Goal: Information Seeking & Learning: Learn about a topic

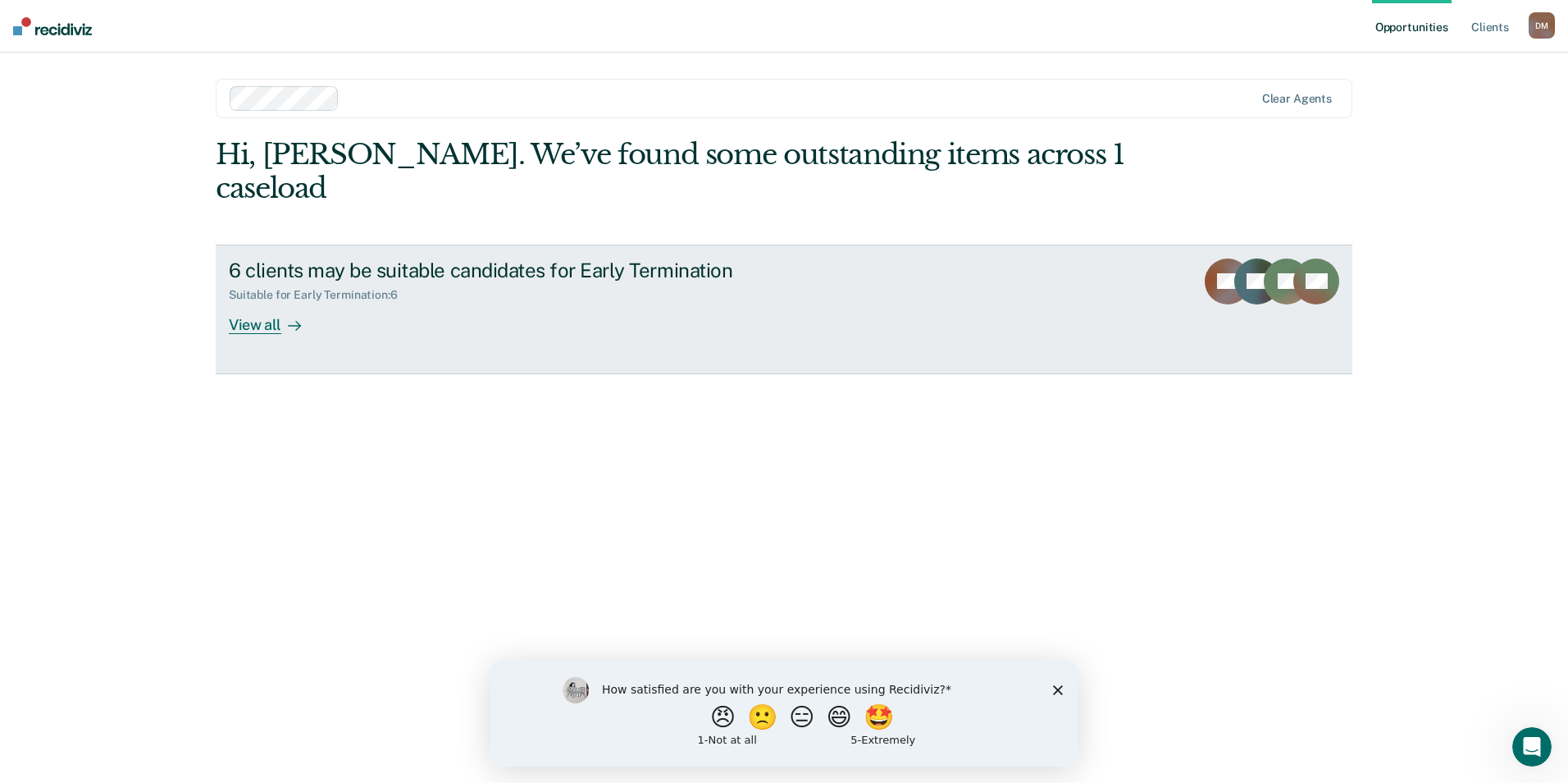
click at [252, 302] on div "View all" at bounding box center [275, 318] width 92 height 32
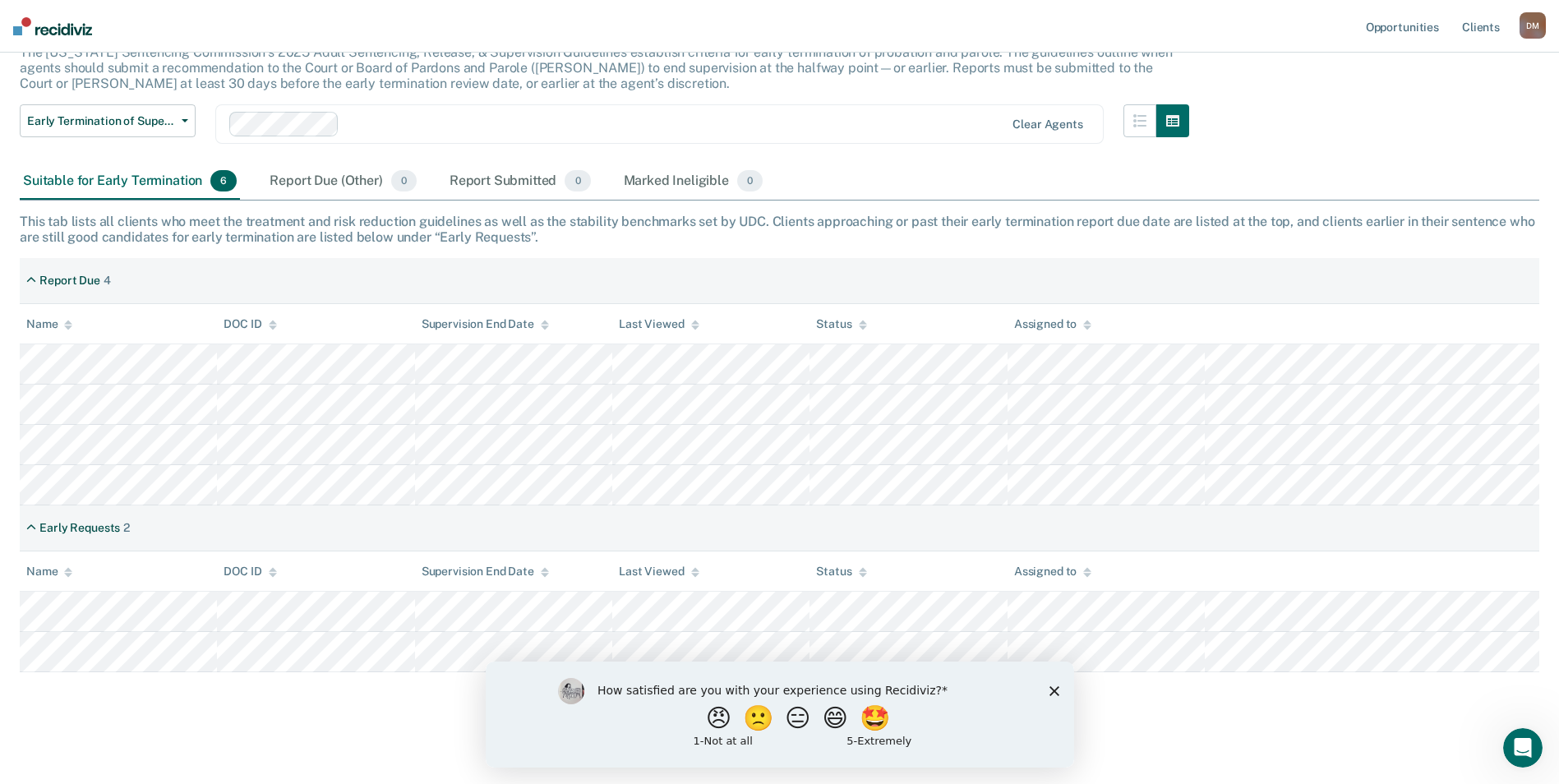
scroll to position [123, 0]
